Goal: Task Accomplishment & Management: Use online tool/utility

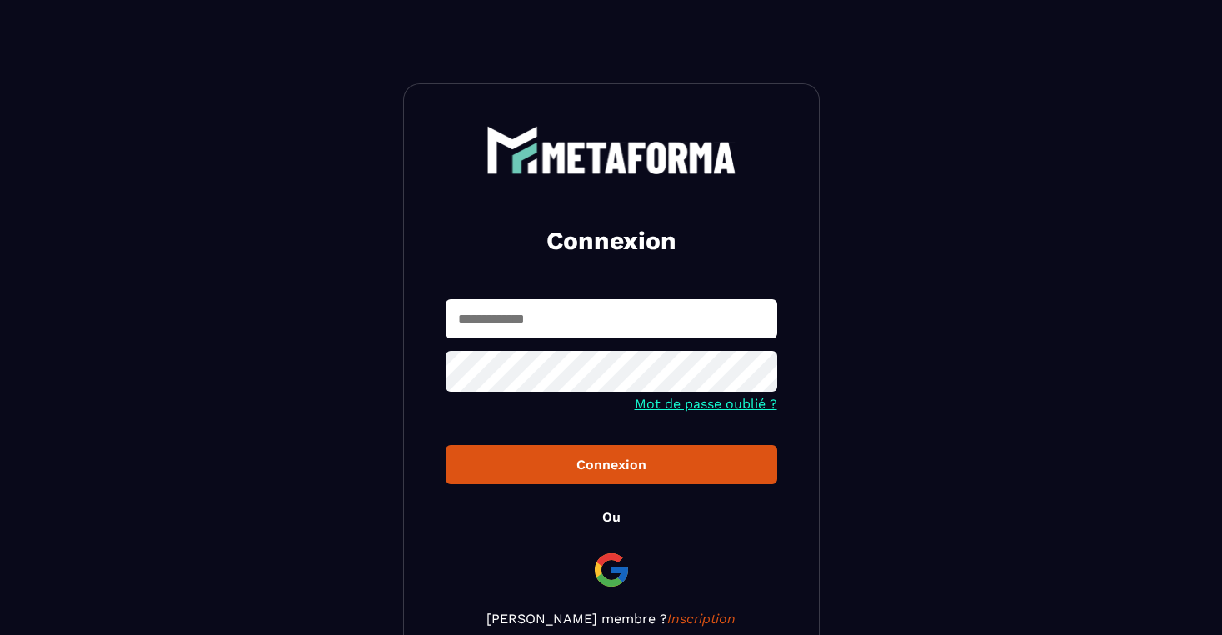
click at [522, 299] on input "text" at bounding box center [612, 318] width 332 height 39
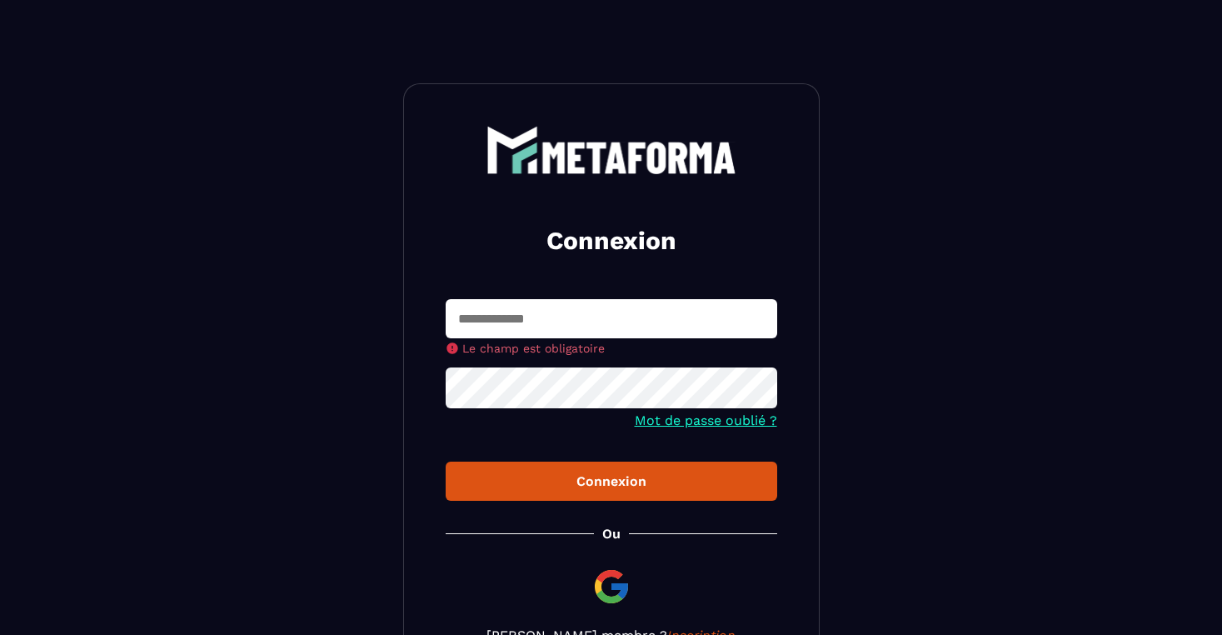
paste input "**********"
type input "**********"
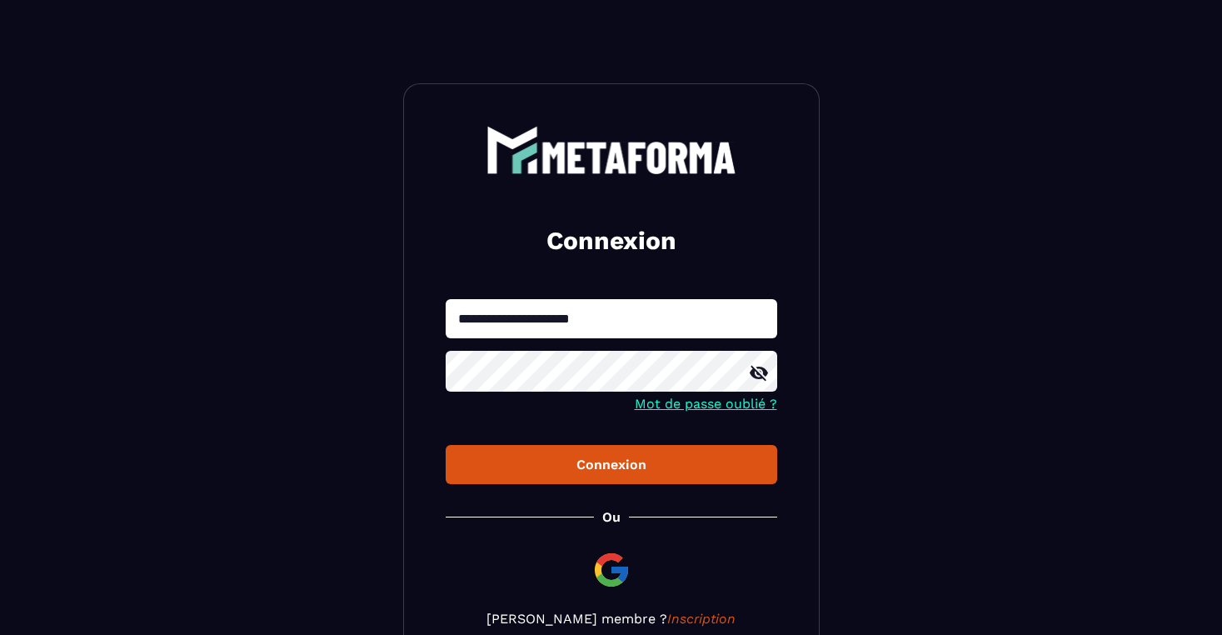
click at [658, 497] on div "**********" at bounding box center [611, 376] width 417 height 586
click at [636, 454] on button "Connexion" at bounding box center [612, 464] width 332 height 39
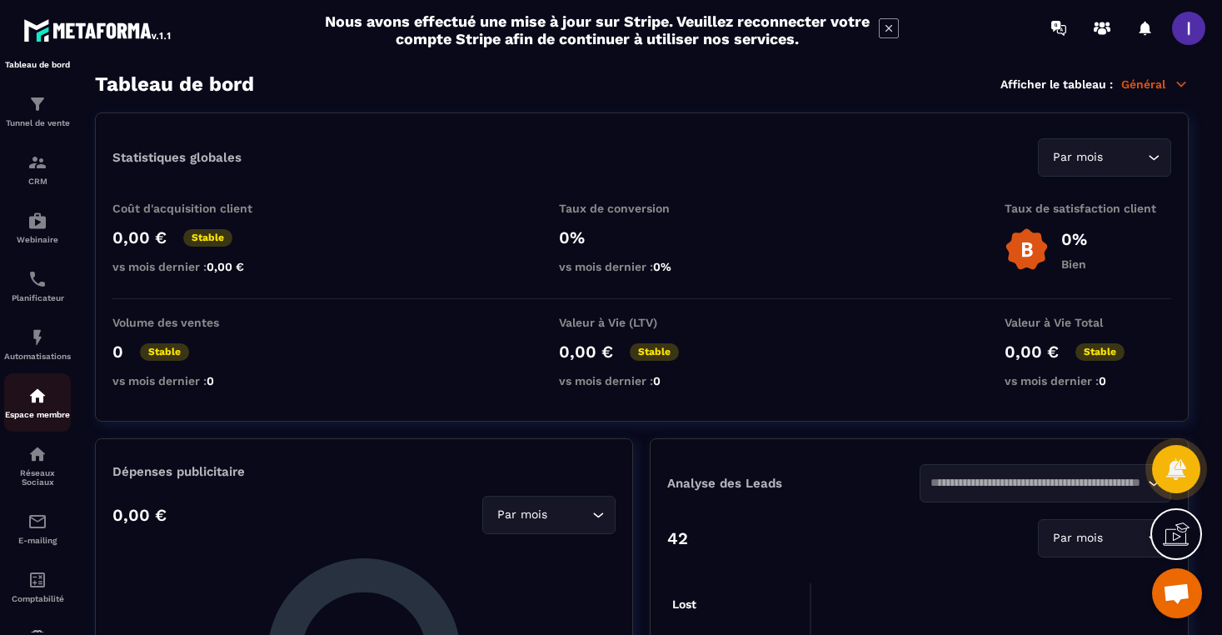
scroll to position [72, 0]
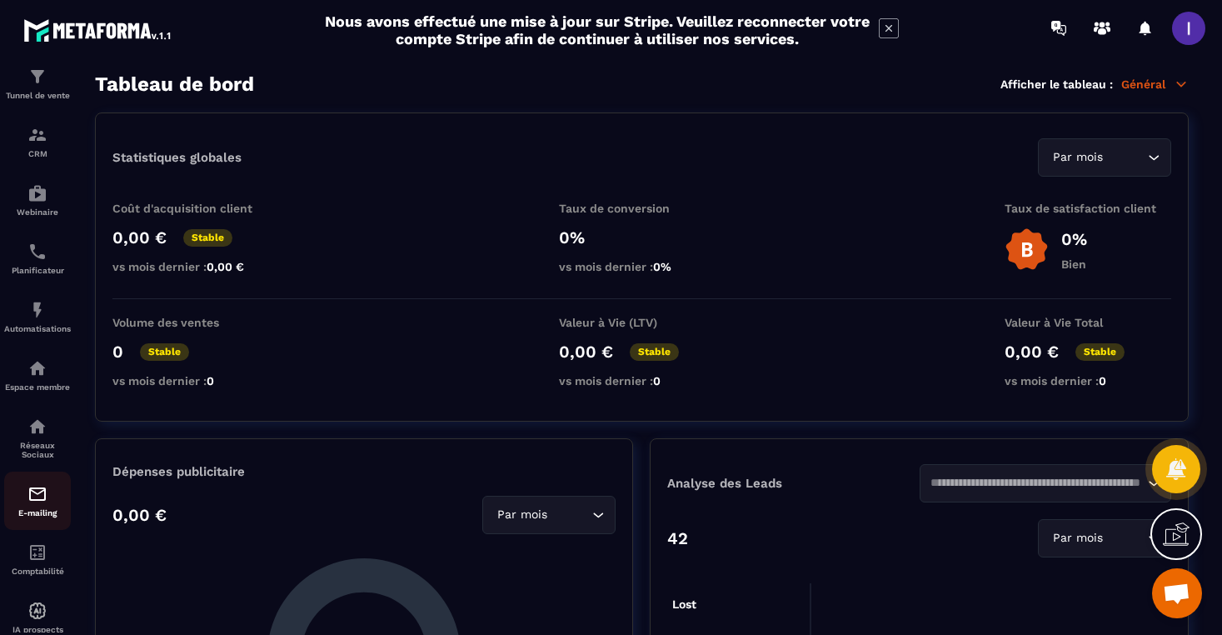
click at [32, 517] on p "E-mailing" at bounding box center [37, 512] width 67 height 9
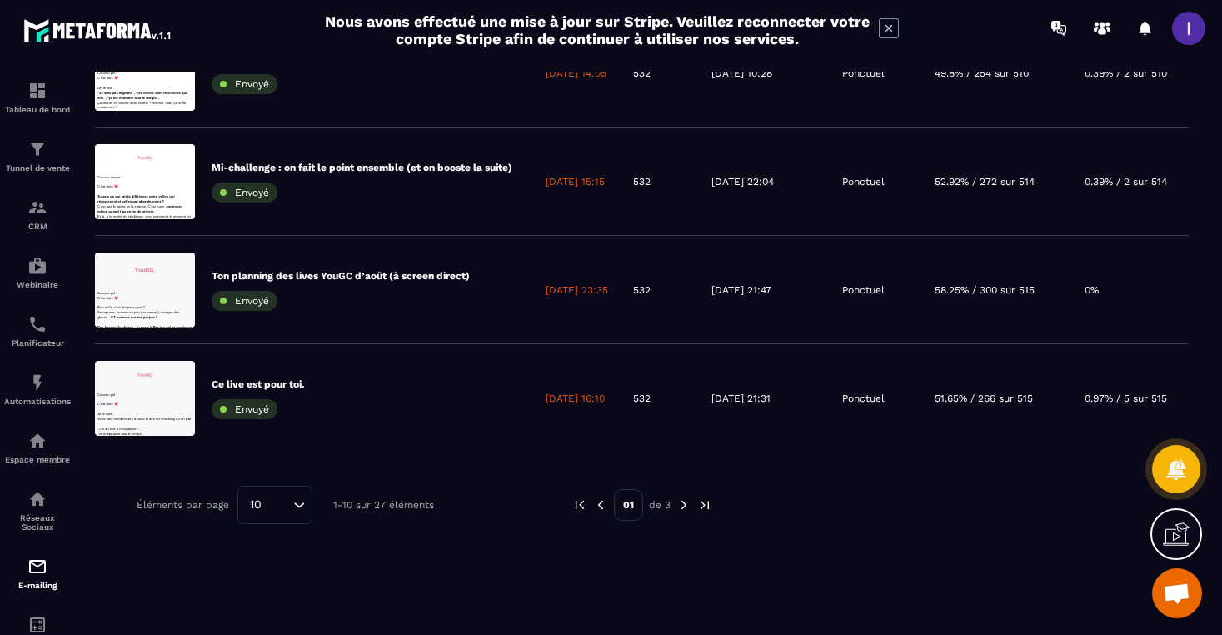
scroll to position [0, 0]
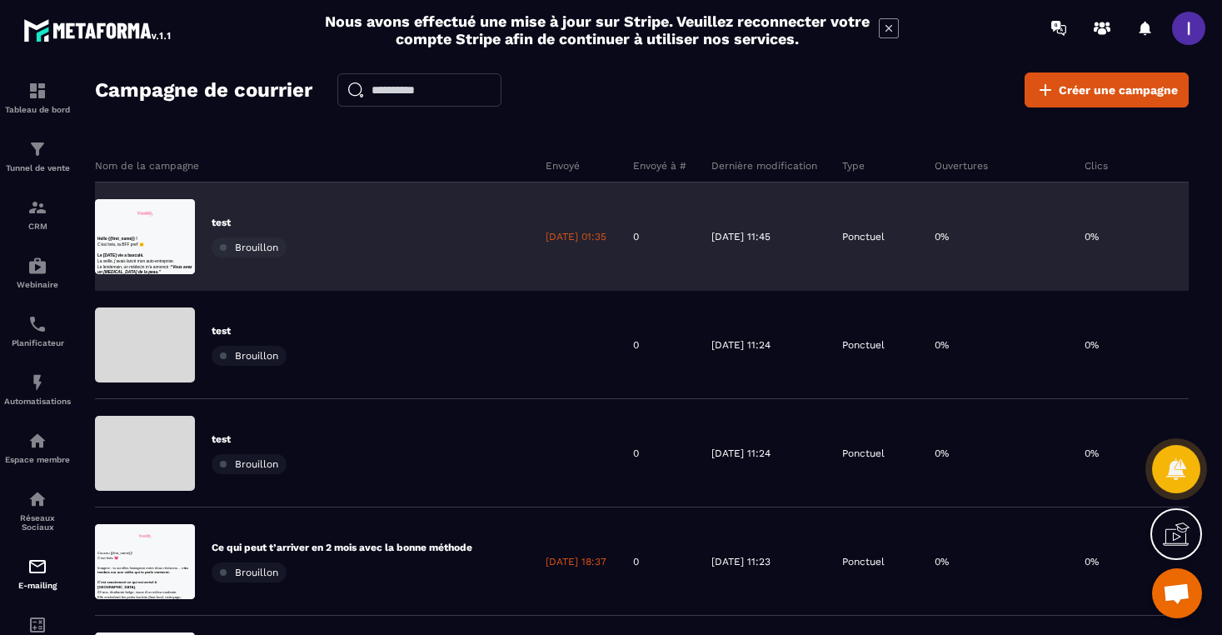
click at [237, 216] on p "test" at bounding box center [249, 222] width 75 height 13
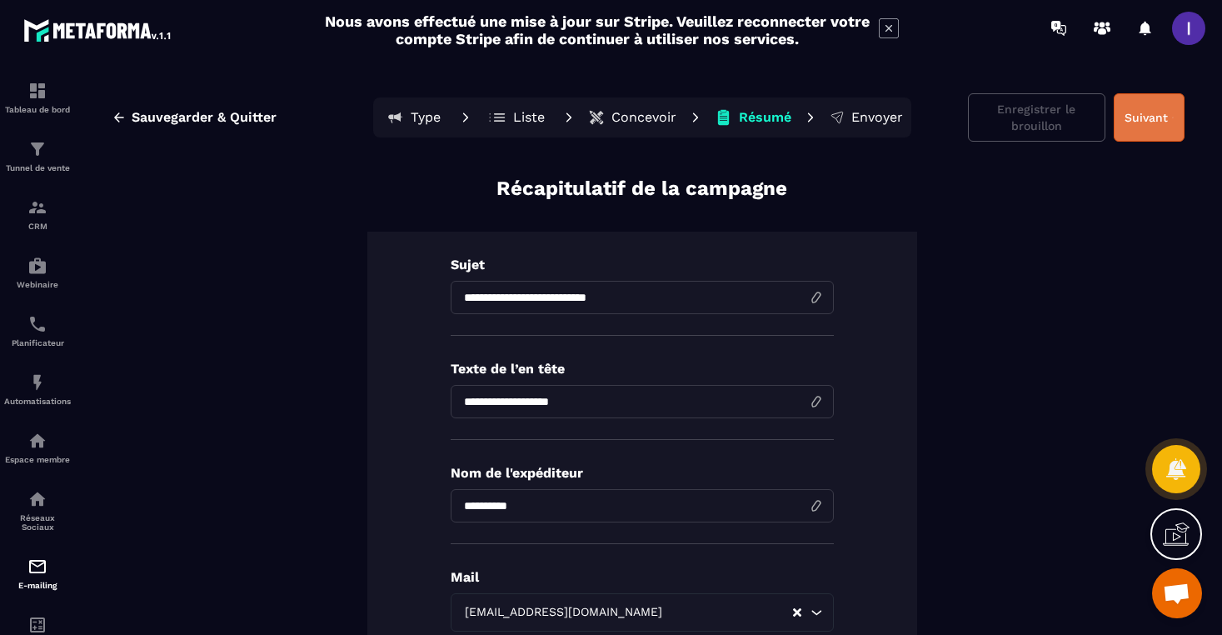
click at [1172, 109] on button "Suivant" at bounding box center [1149, 117] width 71 height 48
click at [888, 23] on icon at bounding box center [889, 28] width 20 height 20
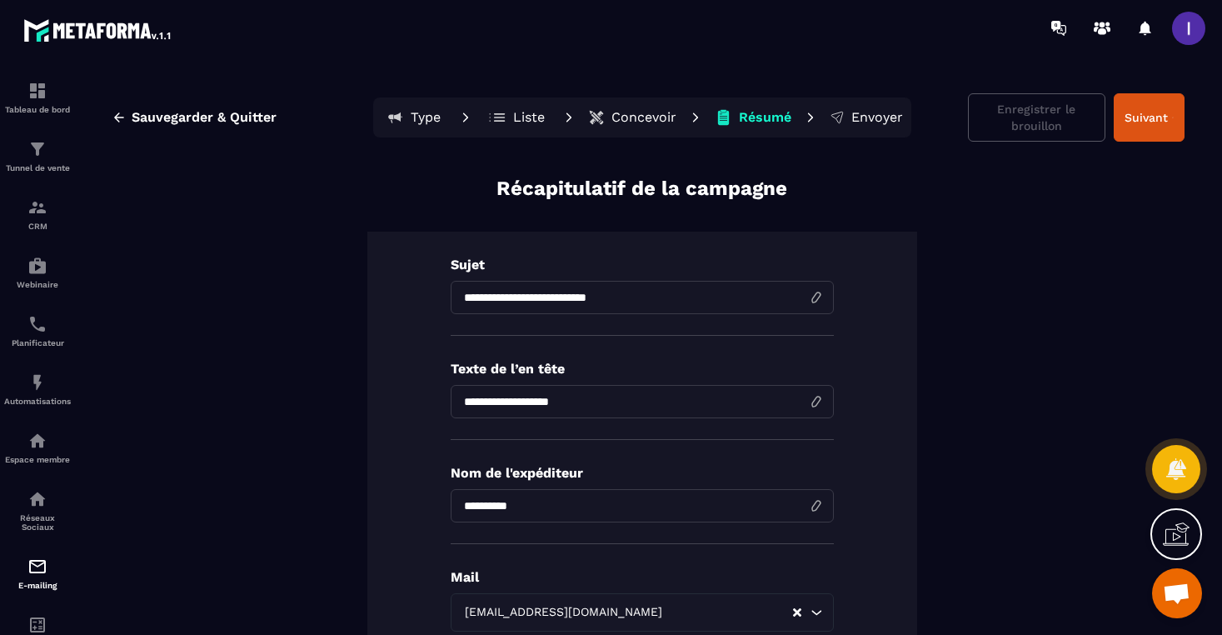
click at [885, 109] on p "Envoyer" at bounding box center [878, 117] width 52 height 17
click at [872, 120] on p "Envoyer" at bounding box center [878, 117] width 52 height 17
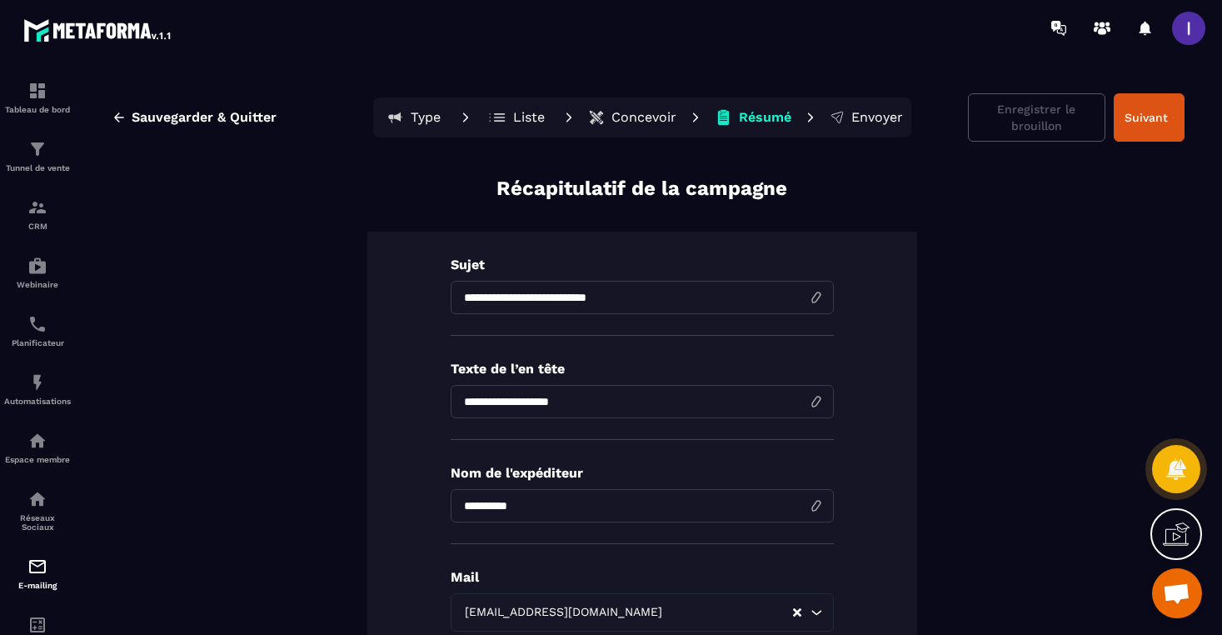
click at [872, 120] on p "Envoyer" at bounding box center [878, 117] width 52 height 17
click at [246, 117] on span "Sauvegarder & Quitter" at bounding box center [204, 117] width 145 height 17
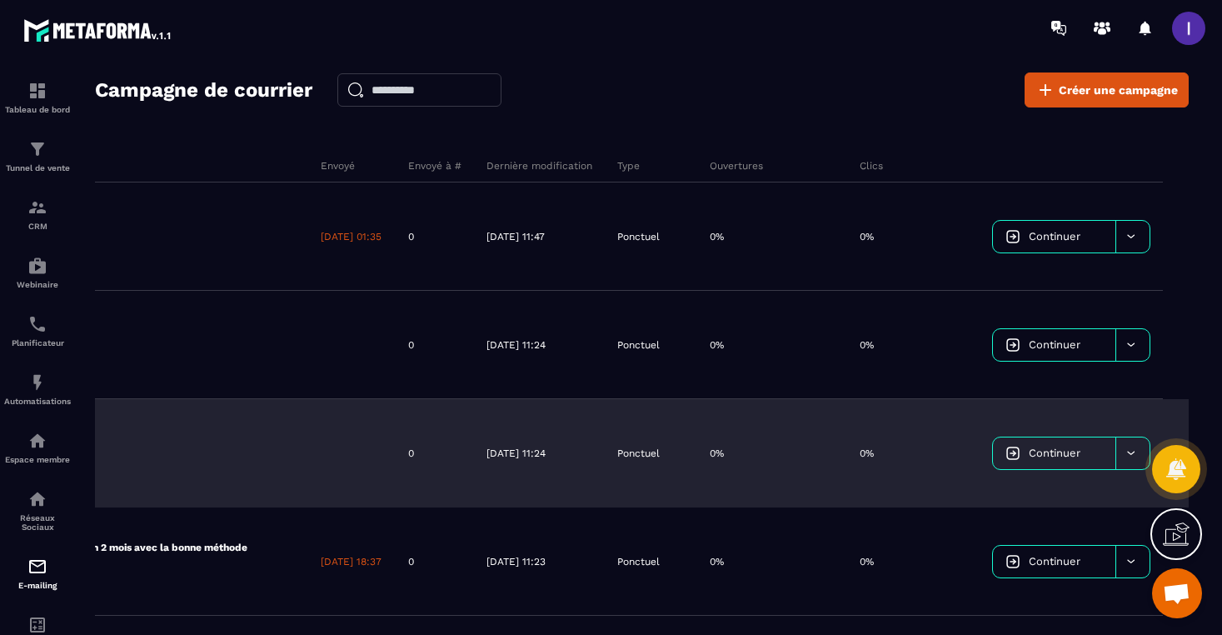
scroll to position [0, 242]
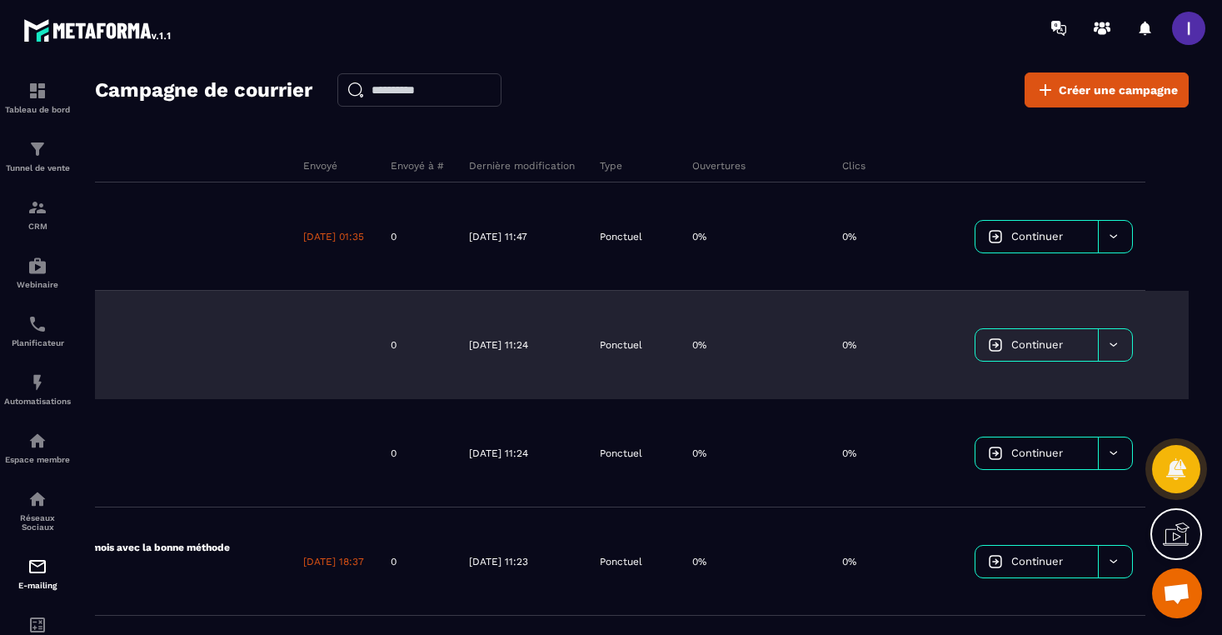
click at [1132, 344] on div at bounding box center [1115, 345] width 34 height 32
click at [1112, 383] on span "Supprimer le campaign" at bounding box center [1052, 387] width 120 height 12
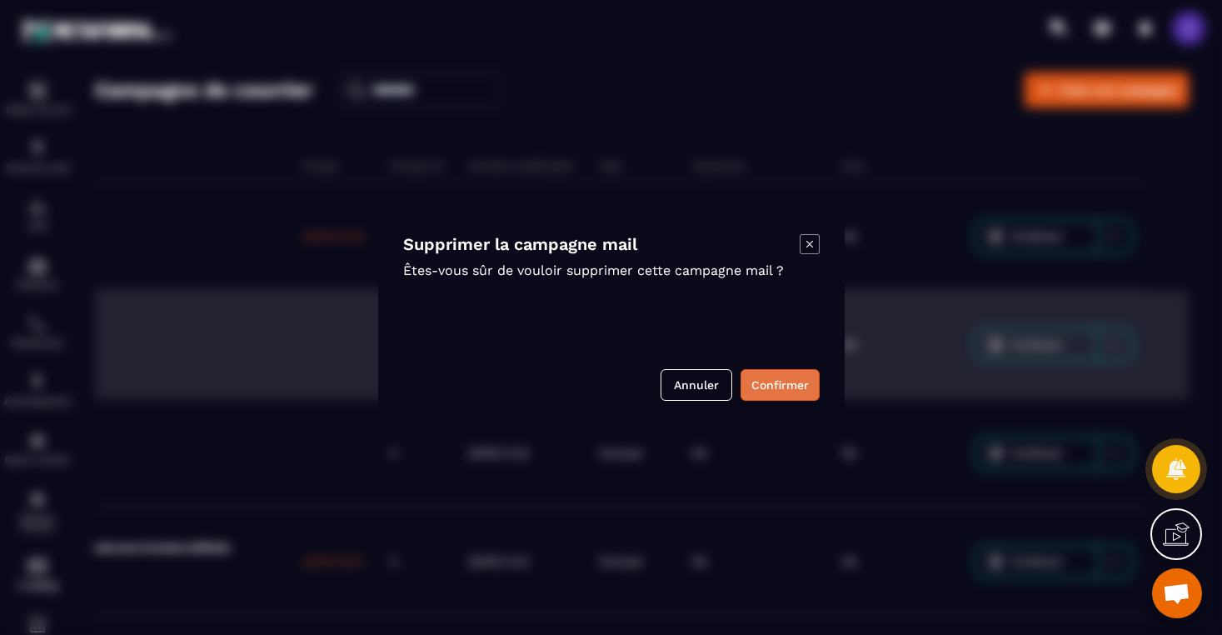
click at [777, 380] on button "Confirmer" at bounding box center [780, 385] width 79 height 32
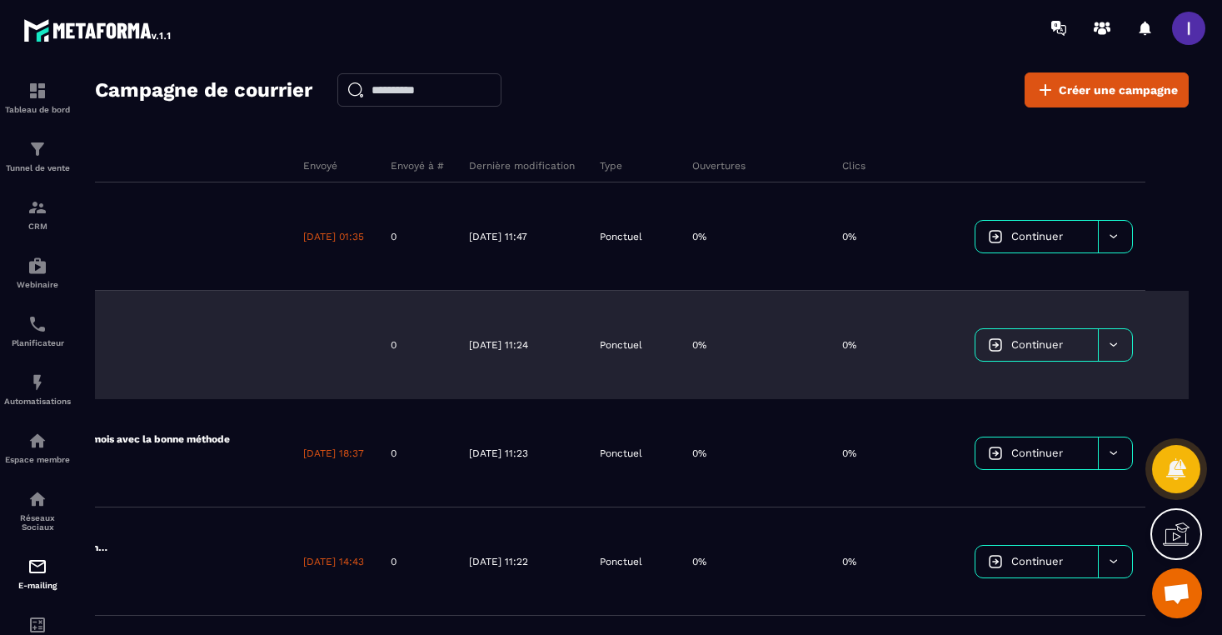
scroll to position [0, 0]
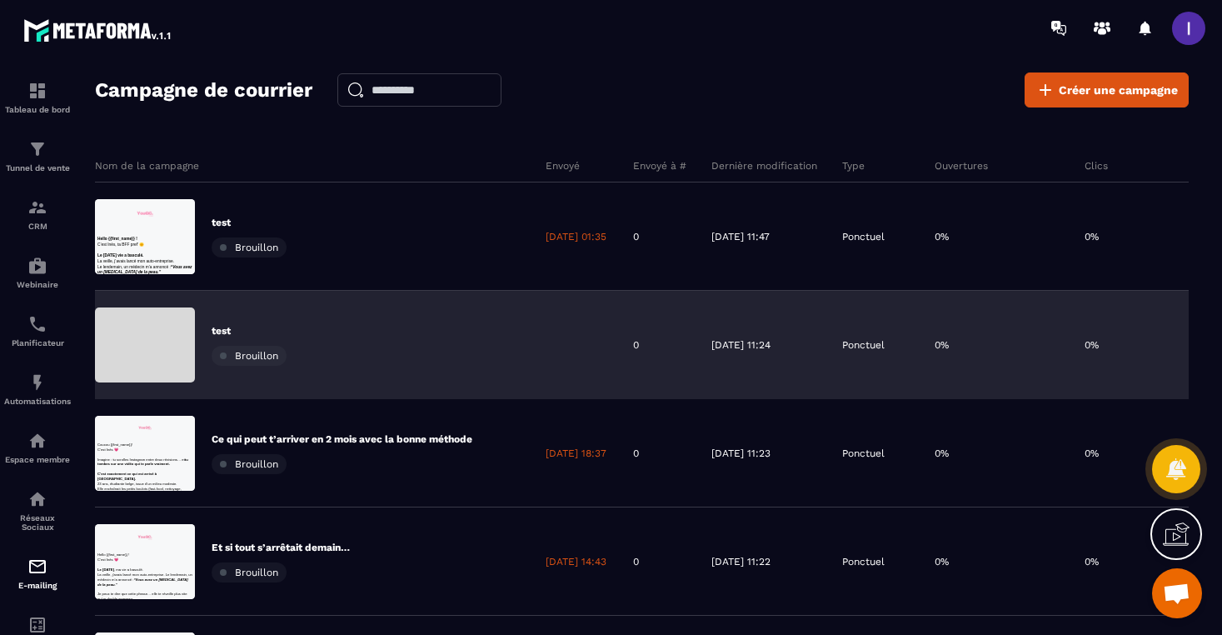
click at [697, 356] on div "0" at bounding box center [660, 345] width 78 height 108
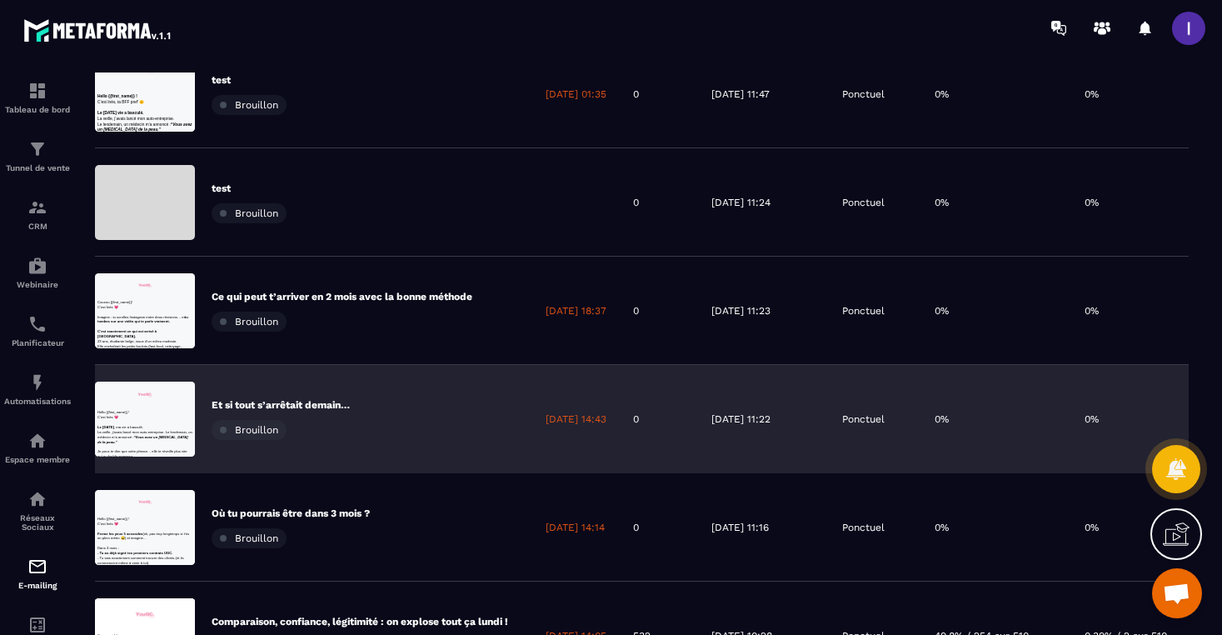
click at [472, 392] on div "Et si tout s’arrêtait [DATE]… [GEOGRAPHIC_DATA]" at bounding box center [314, 419] width 438 height 108
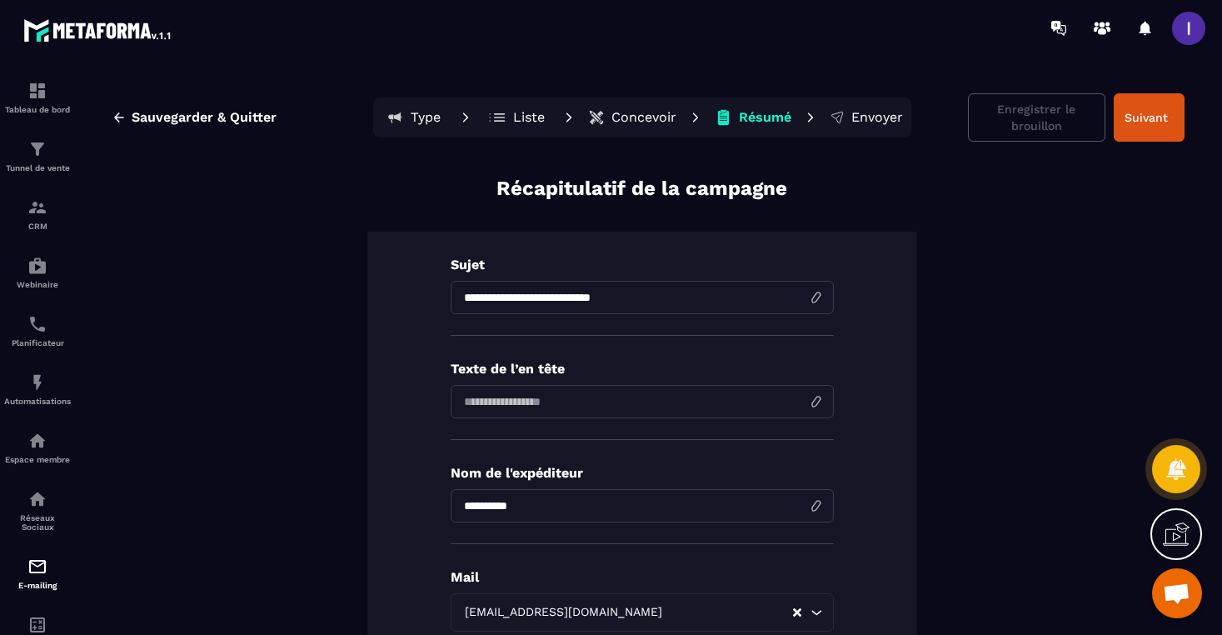
click at [557, 289] on input "**********" at bounding box center [642, 297] width 383 height 33
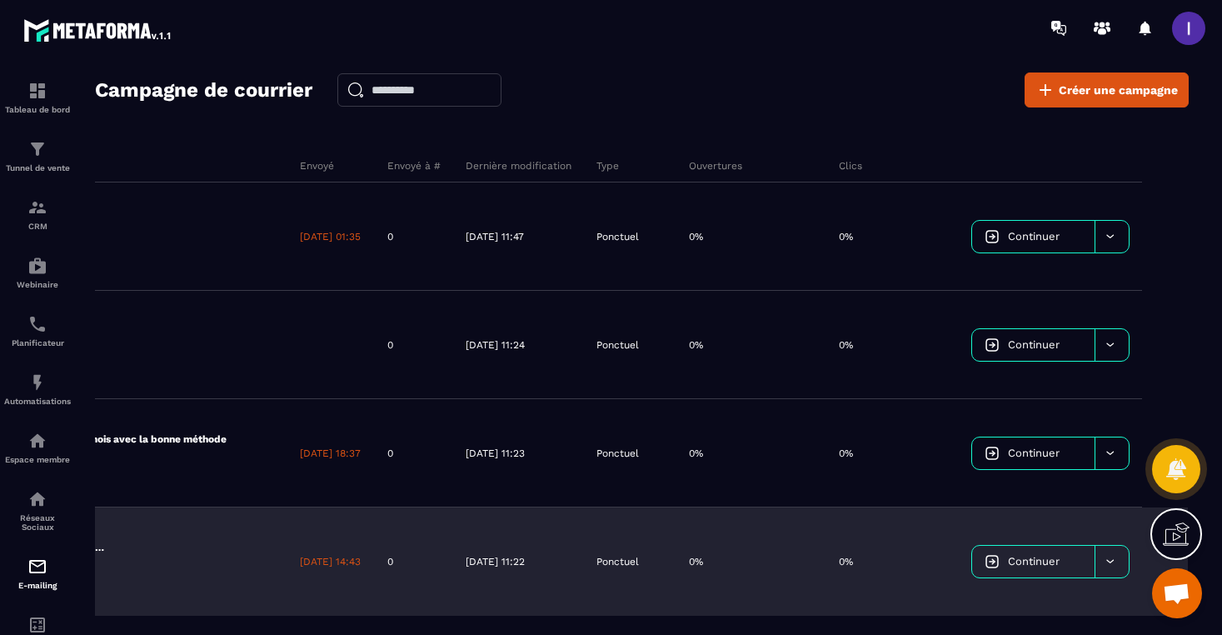
click at [1120, 561] on div at bounding box center [1112, 562] width 34 height 32
click at [1080, 598] on span "Supprimer le campaign" at bounding box center [1049, 603] width 120 height 12
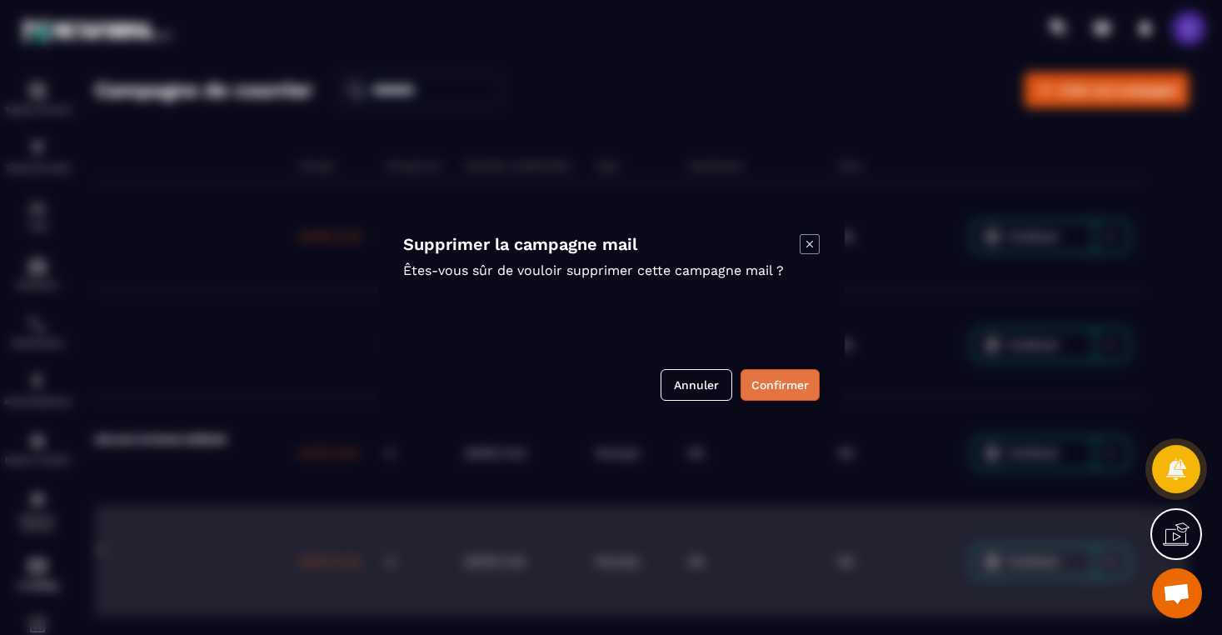
click at [792, 397] on button "Confirmer" at bounding box center [780, 385] width 79 height 32
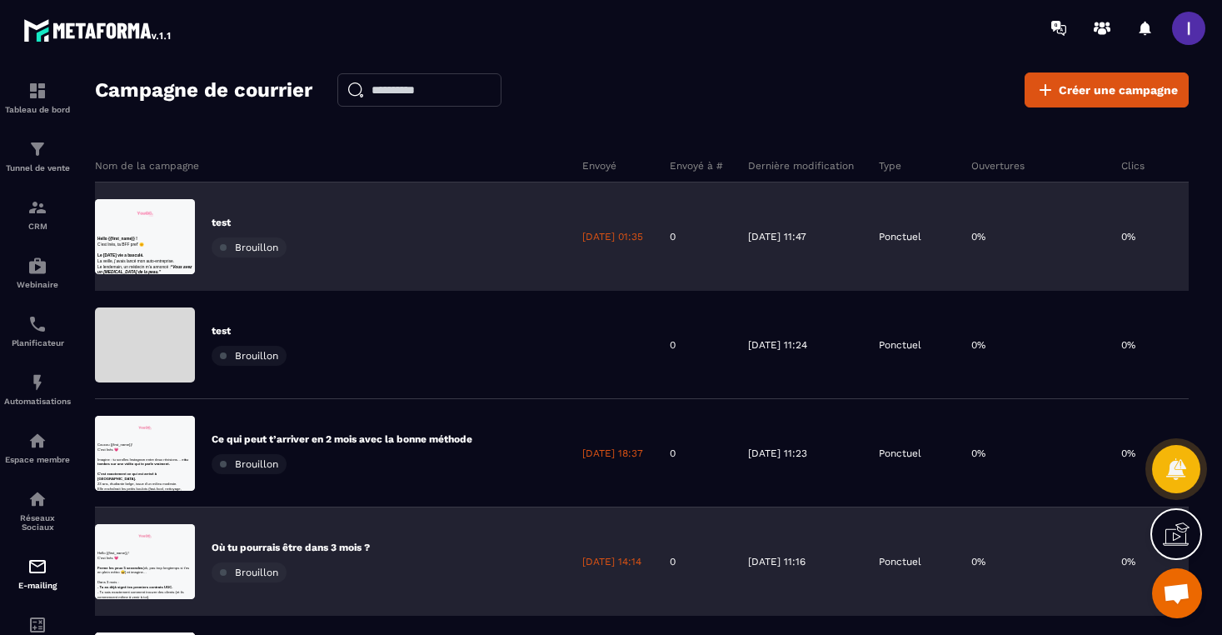
click at [377, 236] on div "test Brouillon" at bounding box center [332, 236] width 475 height 108
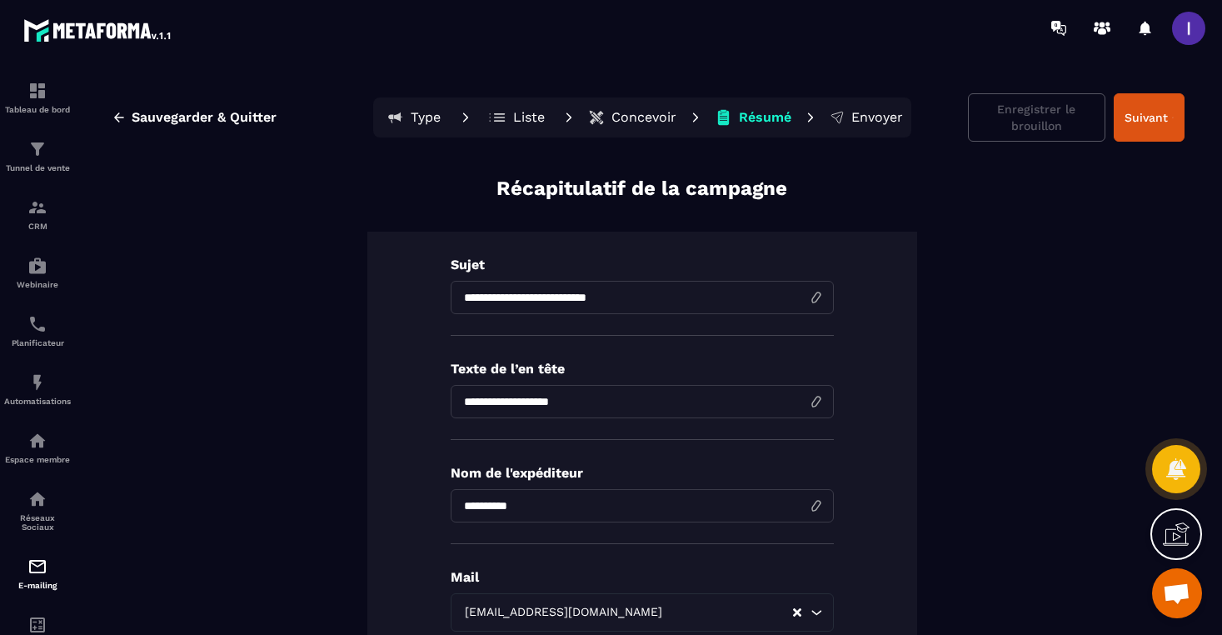
click at [422, 115] on p "Type" at bounding box center [426, 117] width 30 height 17
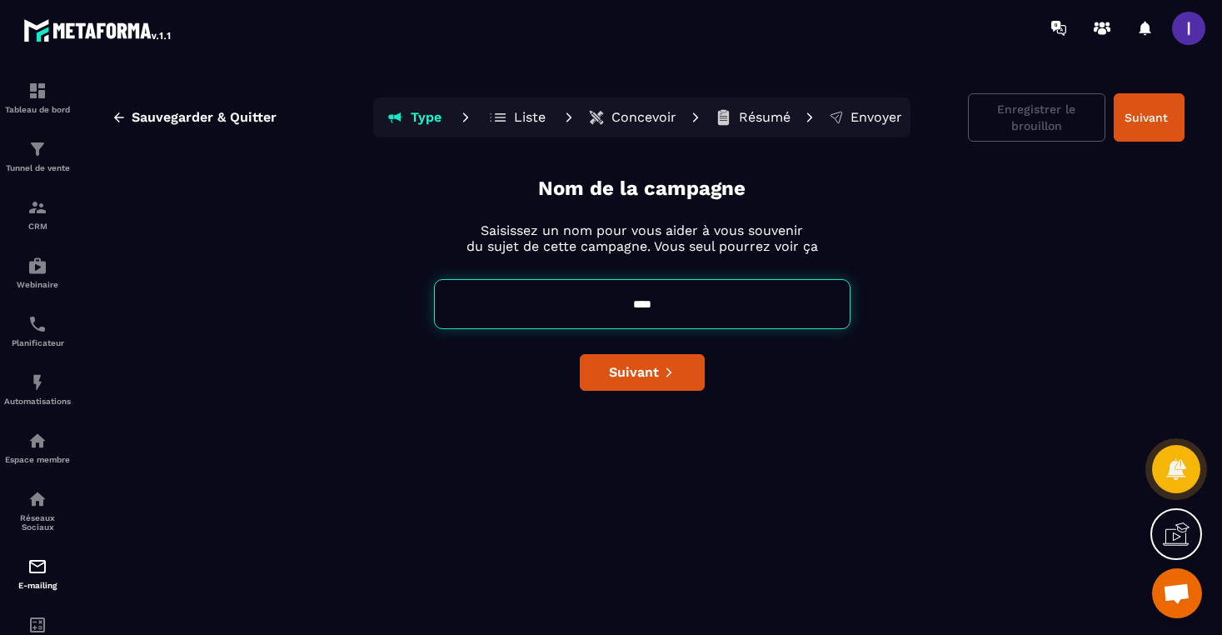
click at [645, 302] on input "****" at bounding box center [642, 304] width 417 height 50
paste input "**********"
type input "**********"
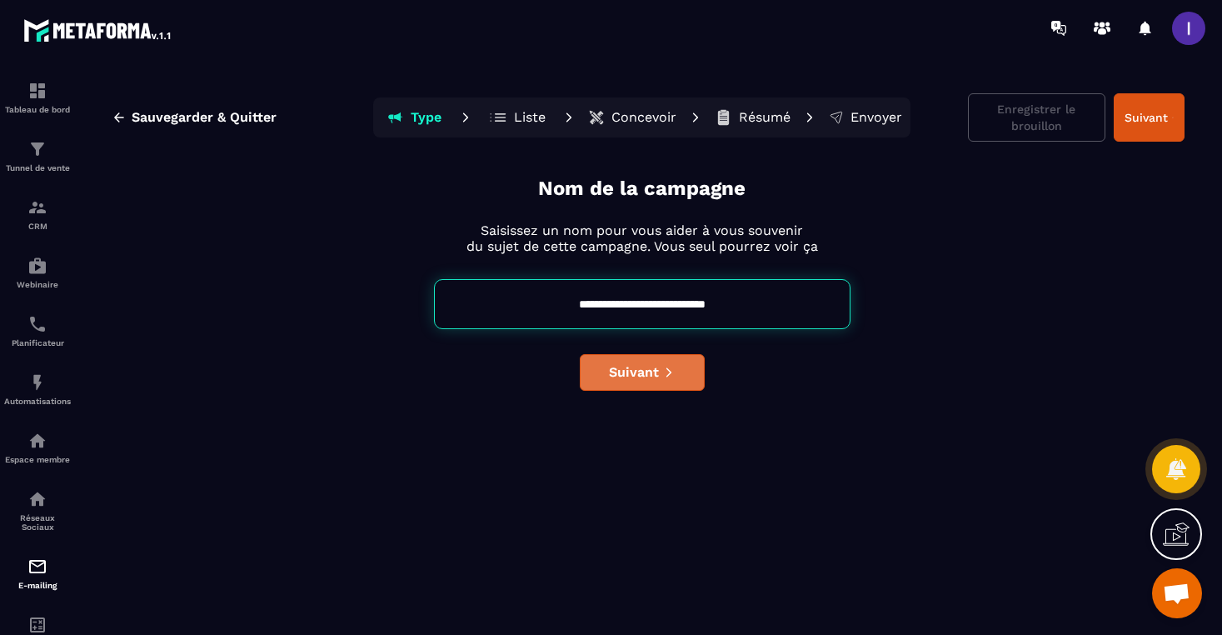
click at [659, 371] on button "Suivant" at bounding box center [642, 372] width 125 height 37
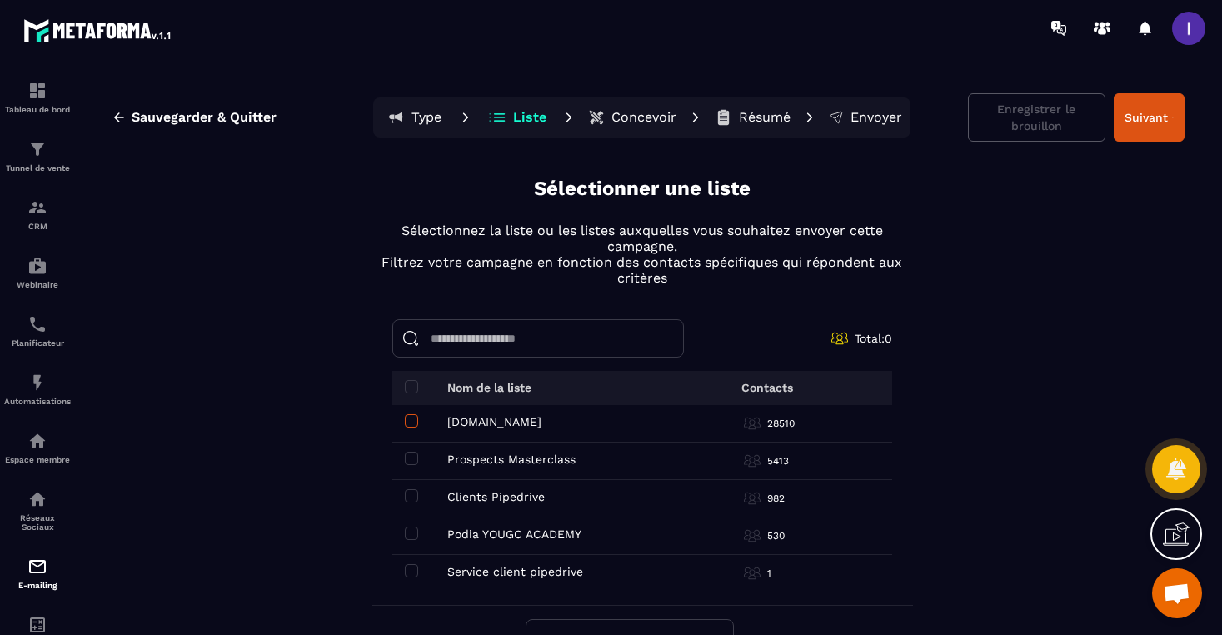
click at [407, 425] on span at bounding box center [411, 420] width 13 height 13
click at [407, 457] on span at bounding box center [411, 458] width 13 height 13
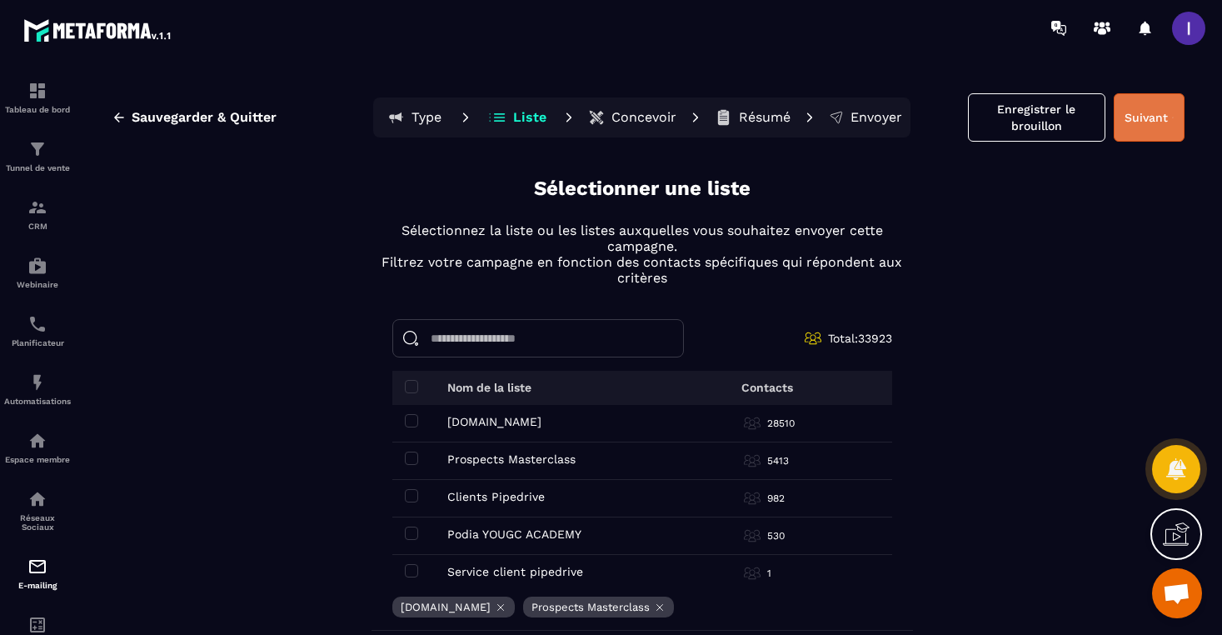
click at [1142, 111] on button "Suivant" at bounding box center [1149, 117] width 71 height 48
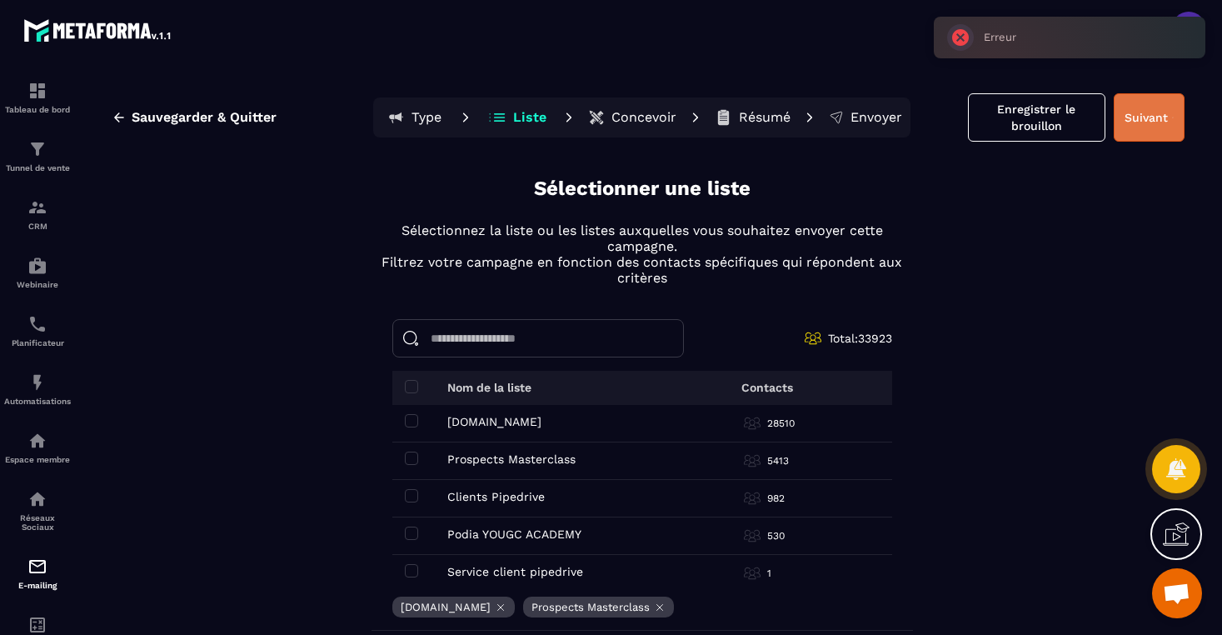
click at [1142, 111] on button "Suivant" at bounding box center [1149, 117] width 71 height 48
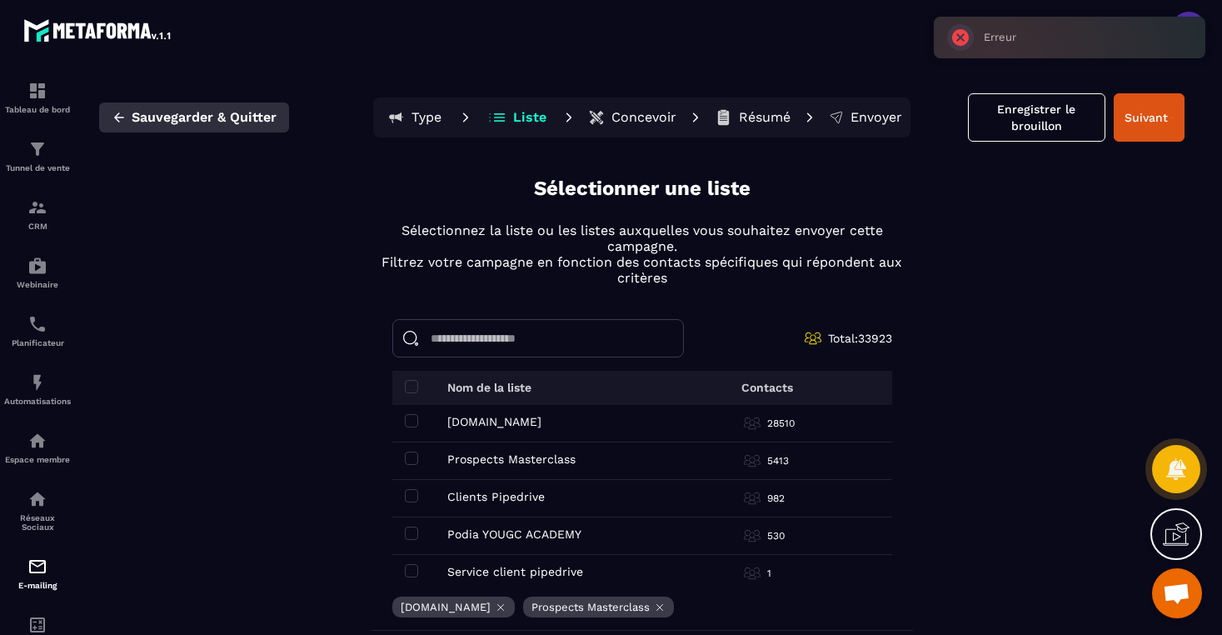
click at [167, 117] on span "Sauvegarder & Quitter" at bounding box center [204, 117] width 145 height 17
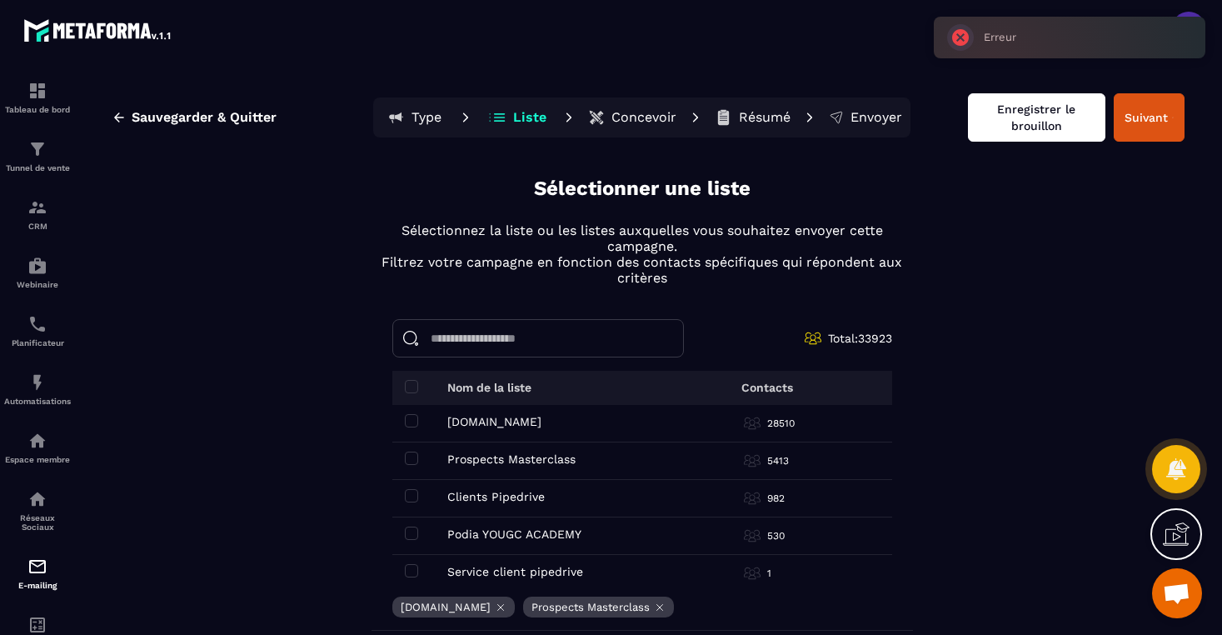
click at [1033, 127] on button "Enregistrer le brouillon" at bounding box center [1036, 117] width 137 height 48
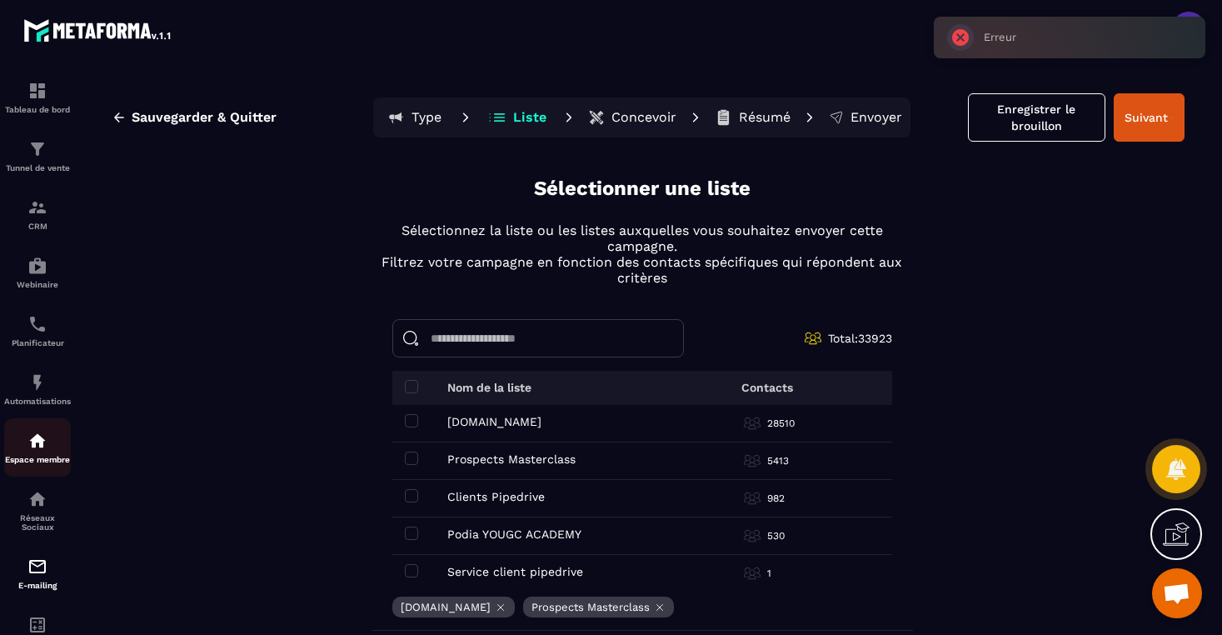
click at [52, 462] on p "Espace membre" at bounding box center [37, 459] width 67 height 9
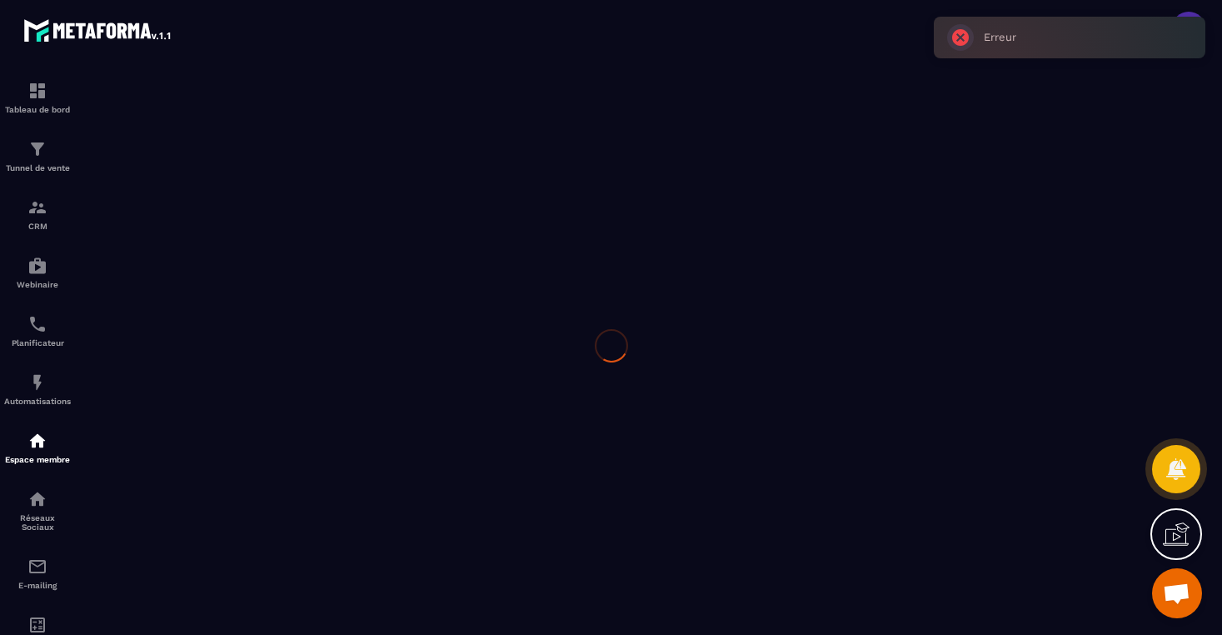
click at [33, 582] on div at bounding box center [611, 345] width 1222 height 579
click at [38, 586] on div at bounding box center [611, 345] width 1222 height 579
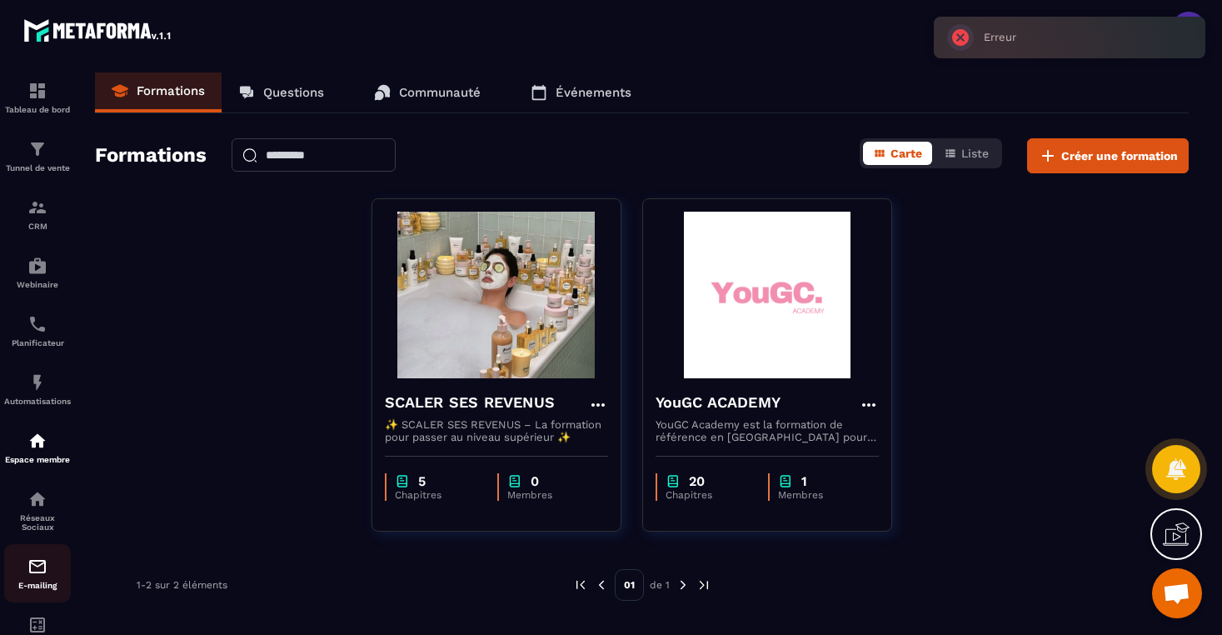
click at [39, 587] on div "E-mailing" at bounding box center [37, 573] width 67 height 33
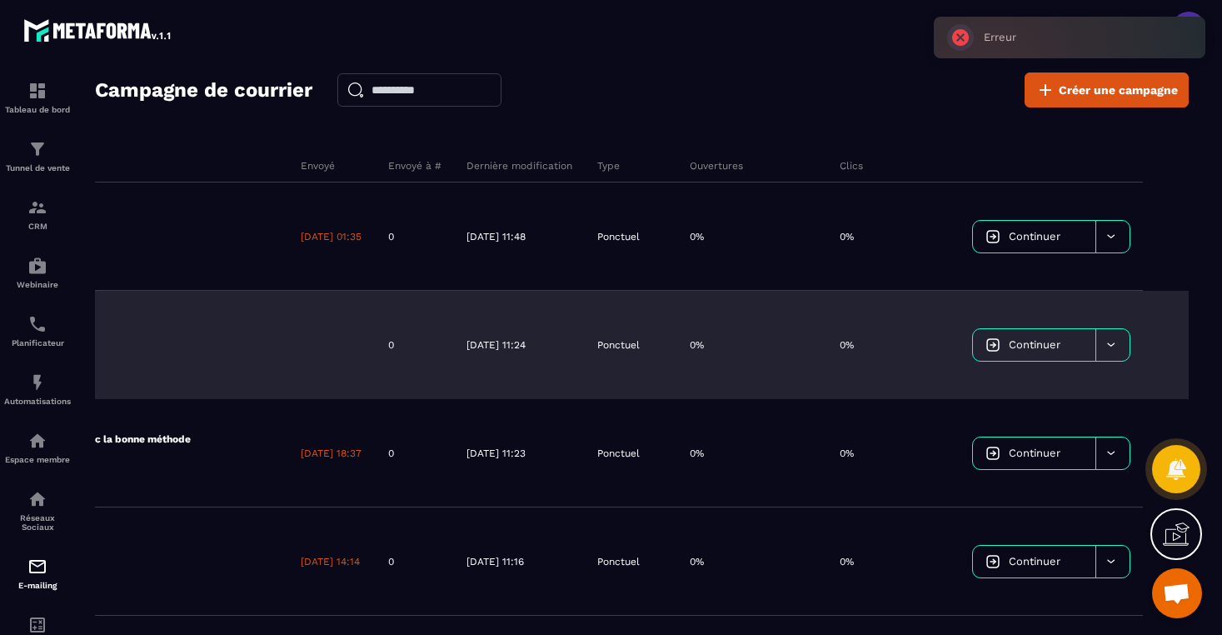
click at [1118, 339] on div at bounding box center [1113, 345] width 34 height 32
click at [1082, 388] on span "Supprimer le campaign" at bounding box center [1050, 387] width 120 height 12
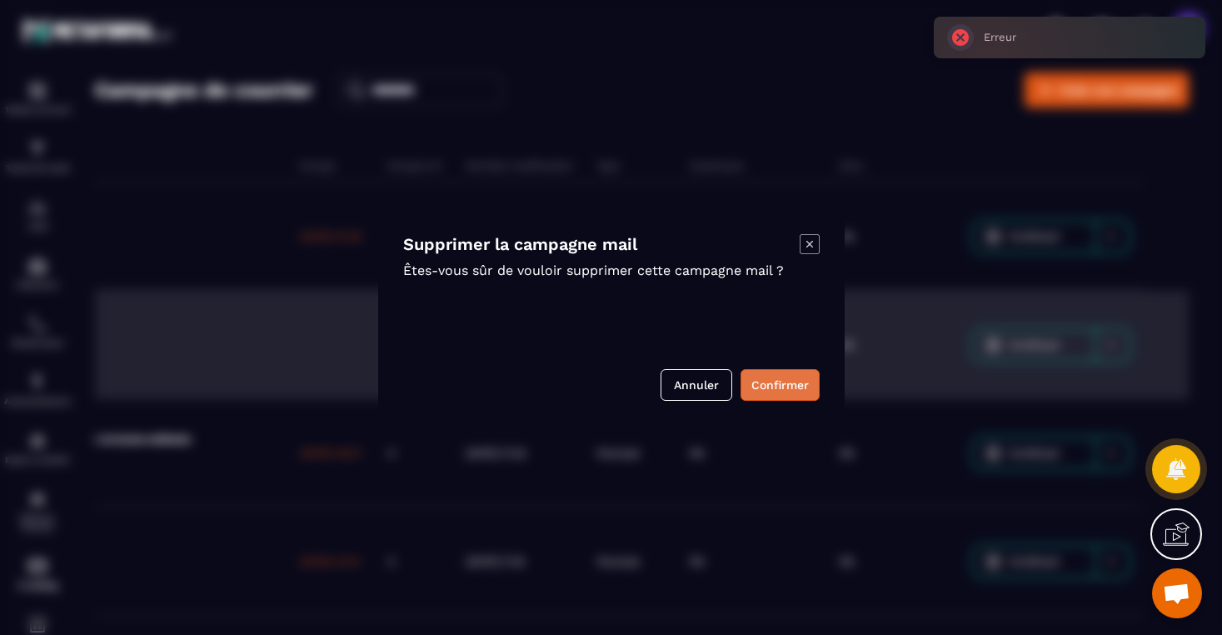
click at [789, 386] on button "Confirmer" at bounding box center [780, 385] width 79 height 32
